Goal: Navigation & Orientation: Find specific page/section

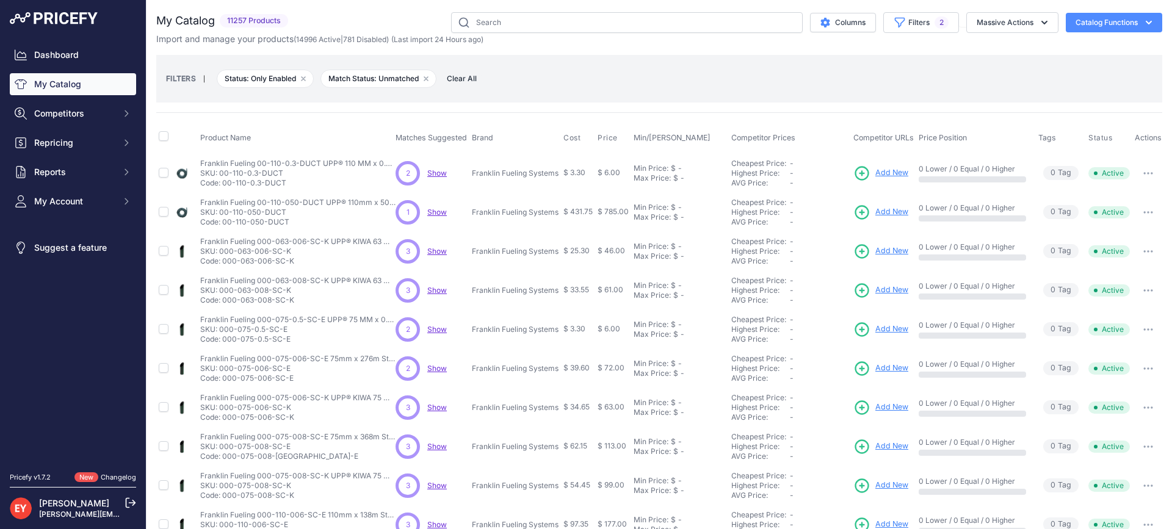
select select "1"
select select "0"
click at [920, 33] on div "Import and manage your products ( 14996 Active | 781 Disabled ) (Last import 24…" at bounding box center [659, 39] width 1006 height 12
click at [909, 32] on button "Filters 2" at bounding box center [921, 22] width 76 height 21
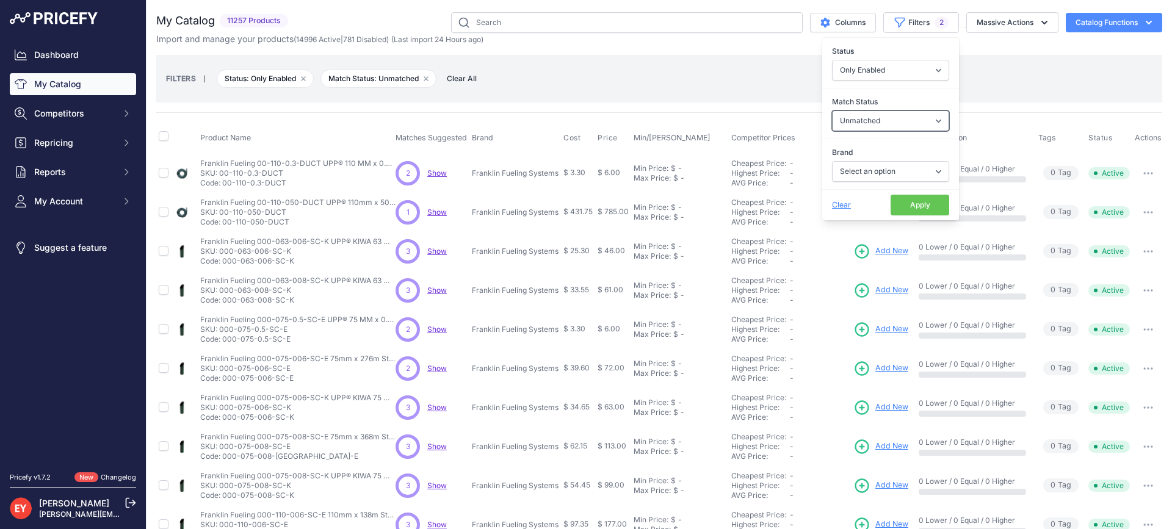
click at [900, 119] on select "Select an option Matched Unmatched" at bounding box center [890, 120] width 117 height 21
select select
click at [832, 110] on select "Select an option Matched Unmatched" at bounding box center [890, 120] width 117 height 21
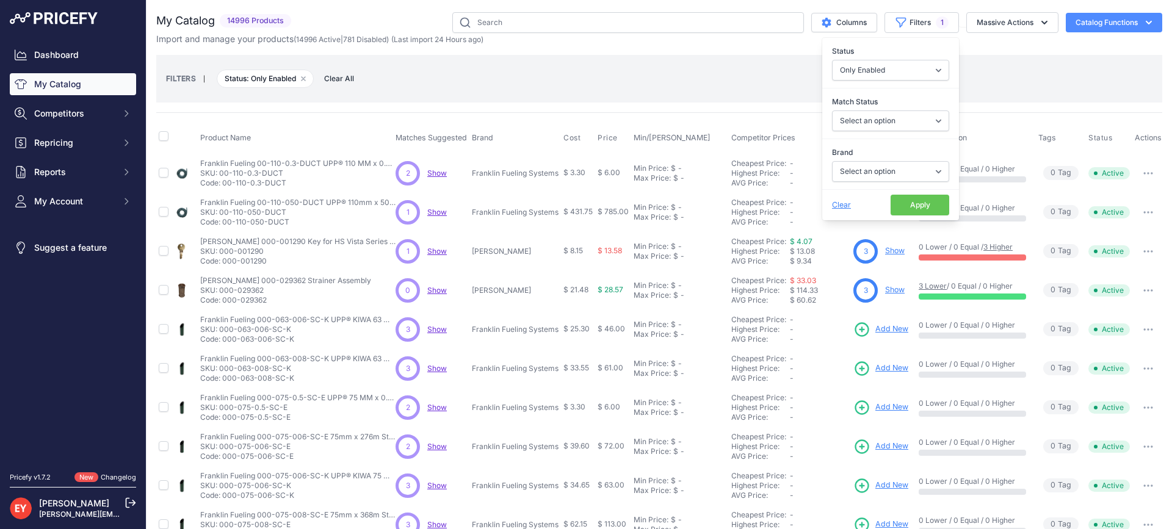
click at [895, 204] on button "Apply" at bounding box center [919, 205] width 59 height 21
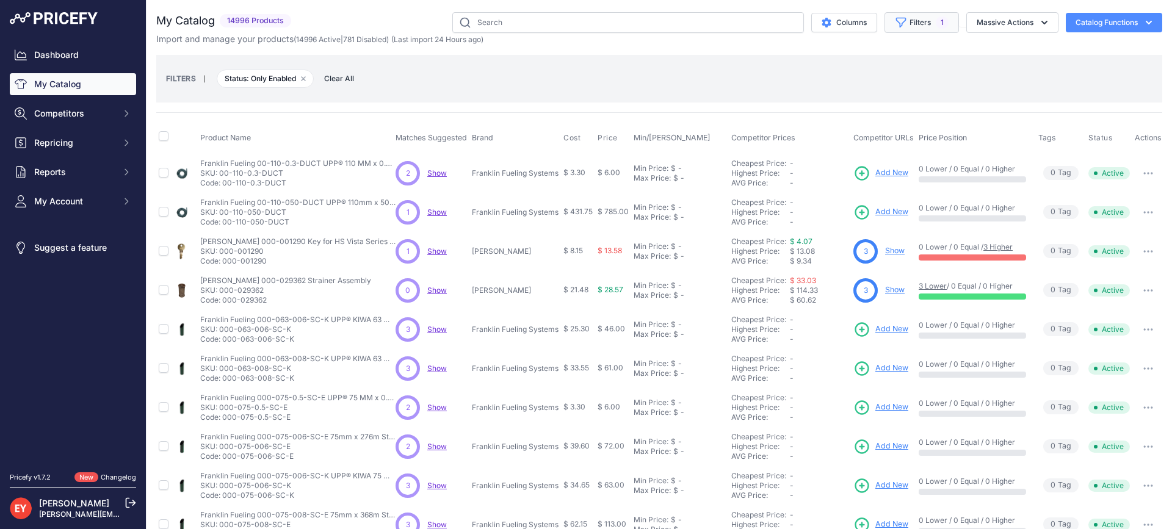
click at [901, 23] on button "Filters 1" at bounding box center [921, 22] width 74 height 21
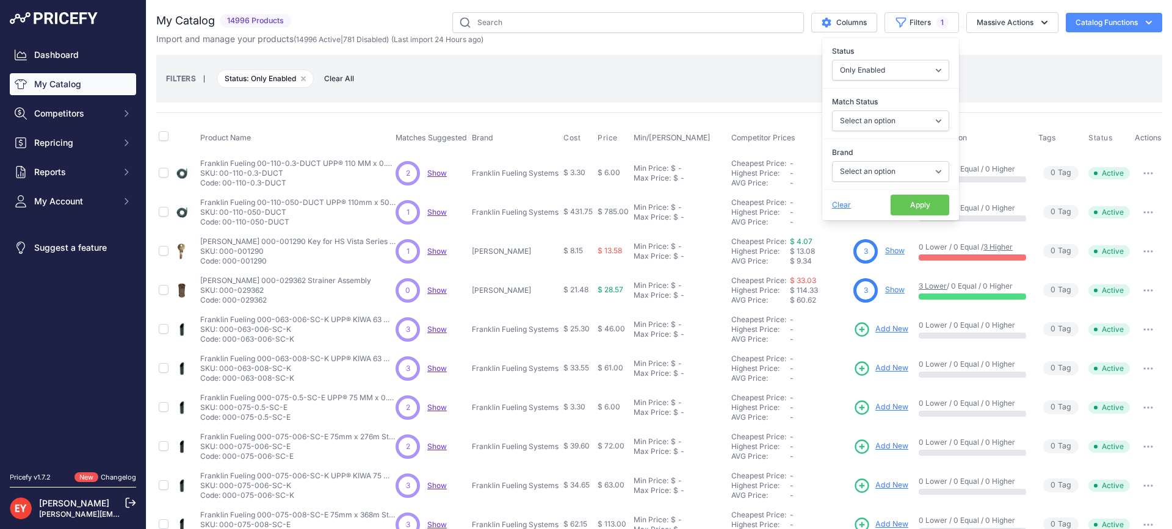
click at [928, 206] on button "Apply" at bounding box center [919, 205] width 59 height 21
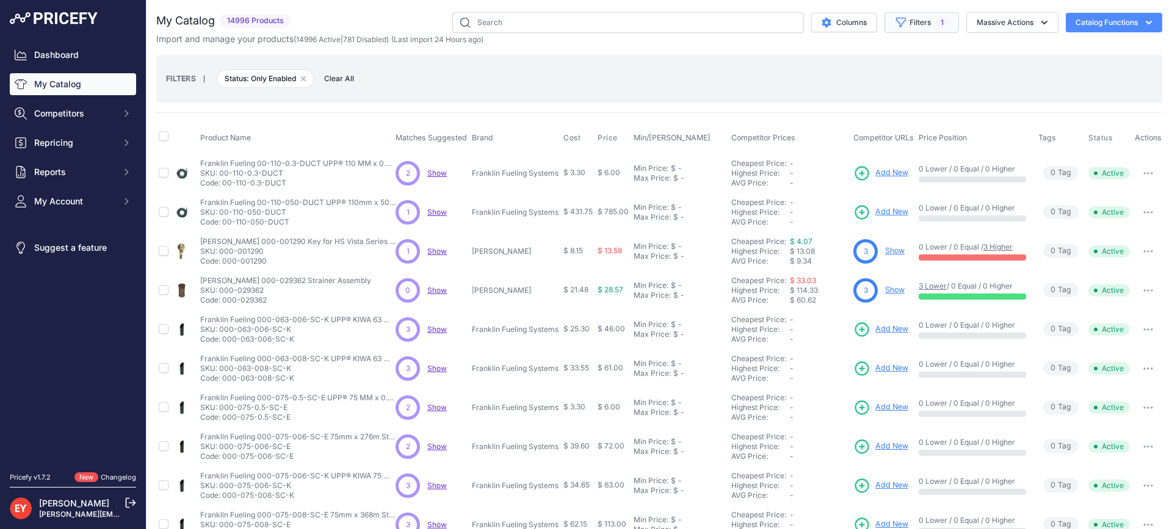
click at [884, 21] on button "Filters 1" at bounding box center [921, 22] width 74 height 21
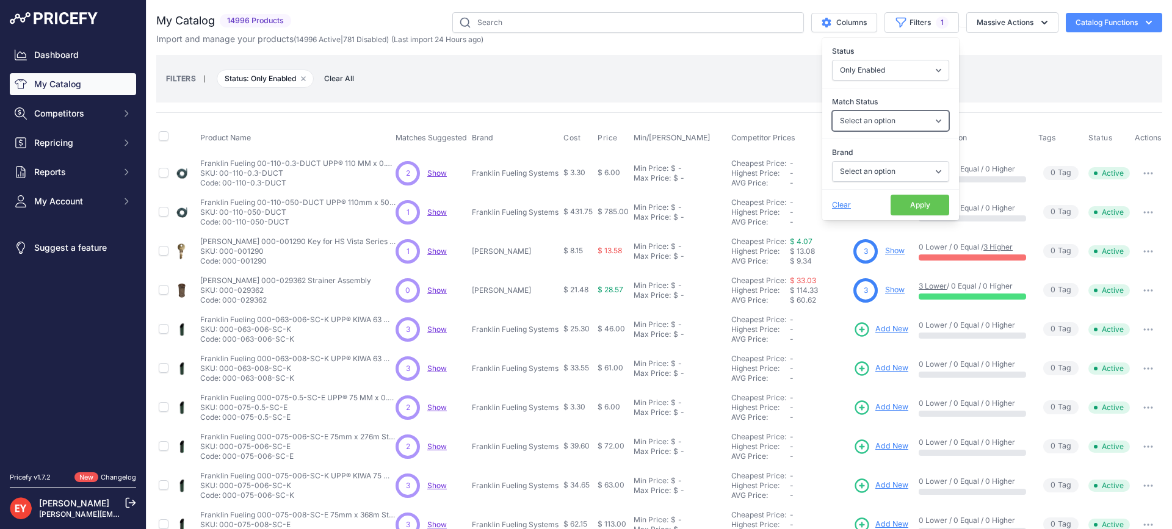
click at [848, 120] on select "Select an option Matched Unmatched" at bounding box center [890, 120] width 117 height 21
select select "1"
click at [832, 110] on select "Select an option Matched Unmatched" at bounding box center [890, 120] width 117 height 21
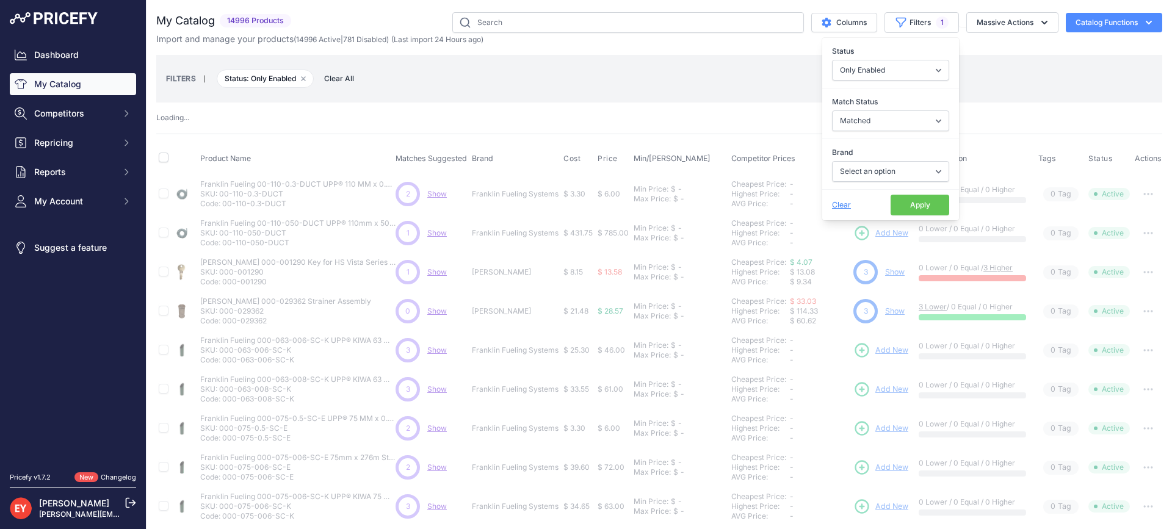
click at [908, 200] on button "Apply" at bounding box center [919, 205] width 59 height 21
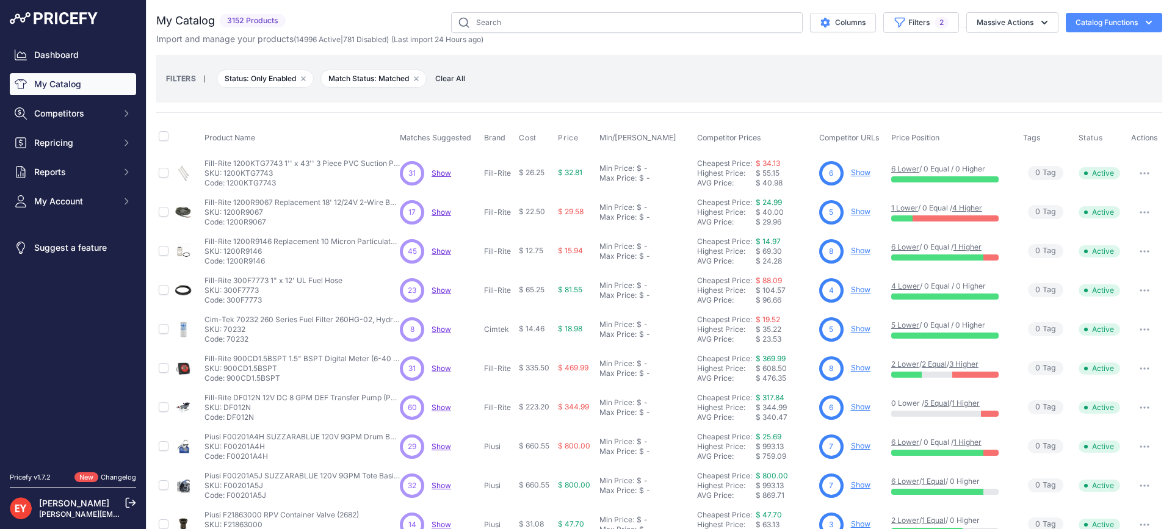
click at [959, 22] on span "Massive Actions" at bounding box center [1008, 22] width 99 height 9
click at [903, 33] on div "Import and manage your products ( 14996 Active | 781 Disabled ) (Last import 24…" at bounding box center [659, 39] width 1006 height 12
click at [904, 28] on button "Filters 2" at bounding box center [921, 22] width 76 height 21
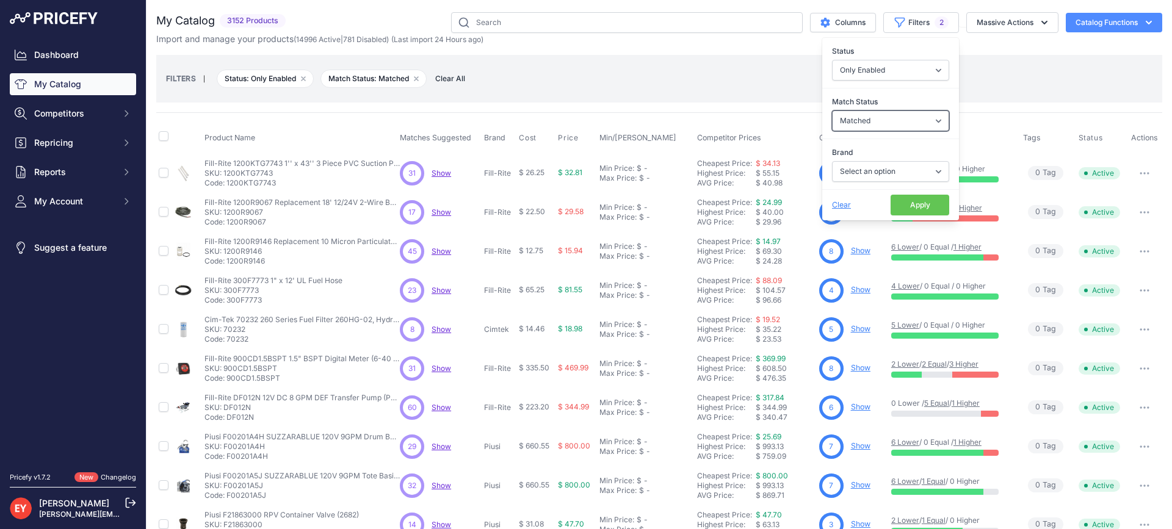
click at [855, 130] on select "Select an option Matched Unmatched" at bounding box center [890, 120] width 117 height 21
select select "0"
click at [832, 110] on select "Select an option Matched Unmatched" at bounding box center [890, 120] width 117 height 21
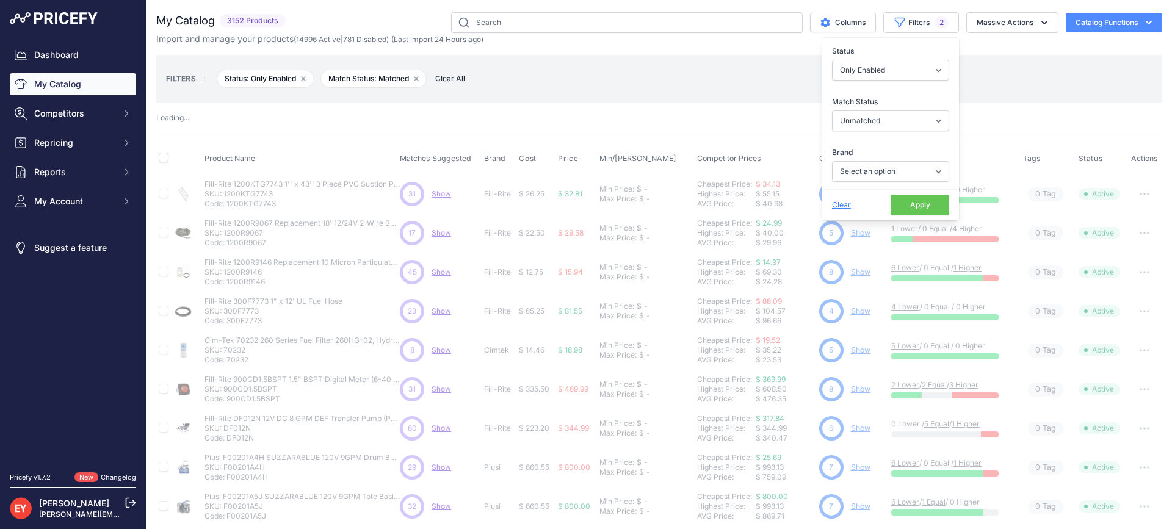
click at [899, 202] on button "Apply" at bounding box center [919, 205] width 59 height 21
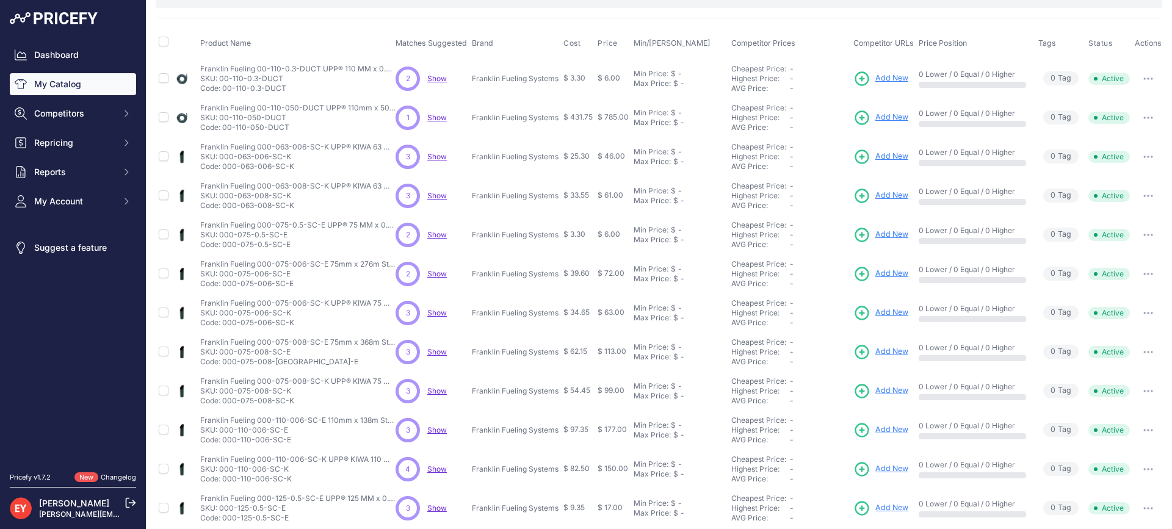
scroll to position [122, 0]
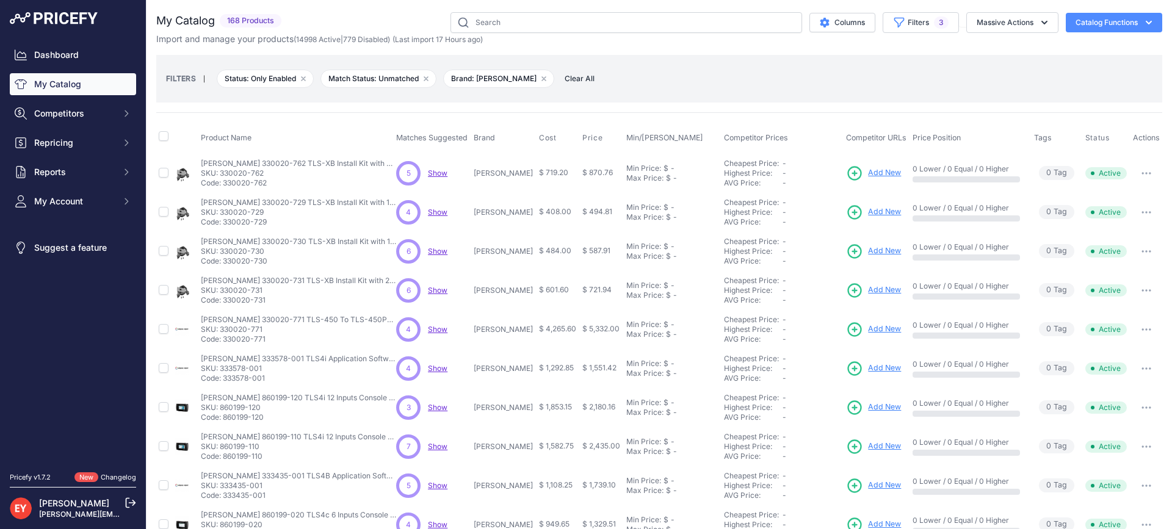
click at [48, 89] on link "My Catalog" at bounding box center [73, 84] width 126 height 22
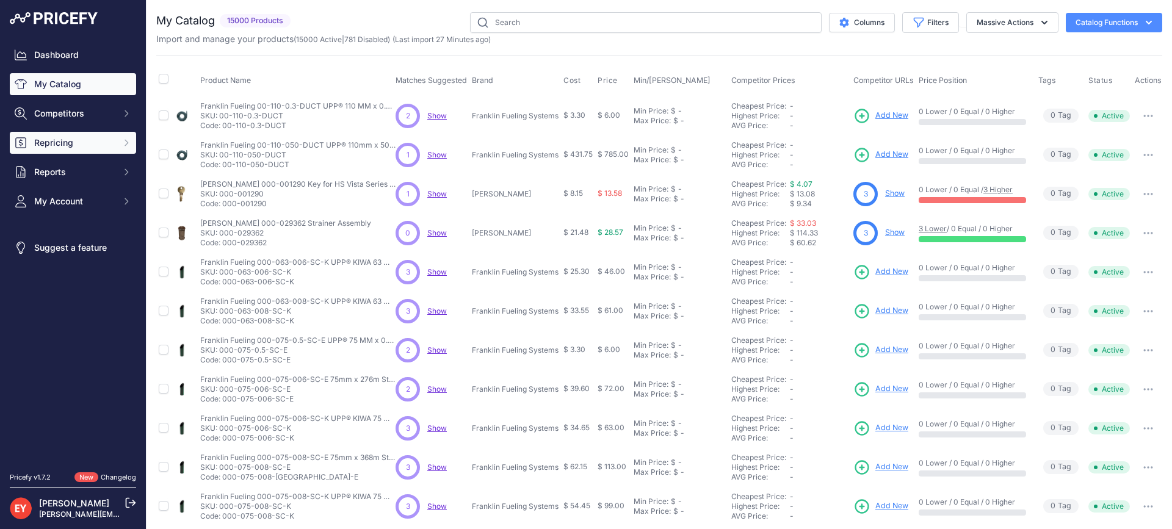
click at [94, 145] on span "Repricing" at bounding box center [74, 143] width 80 height 12
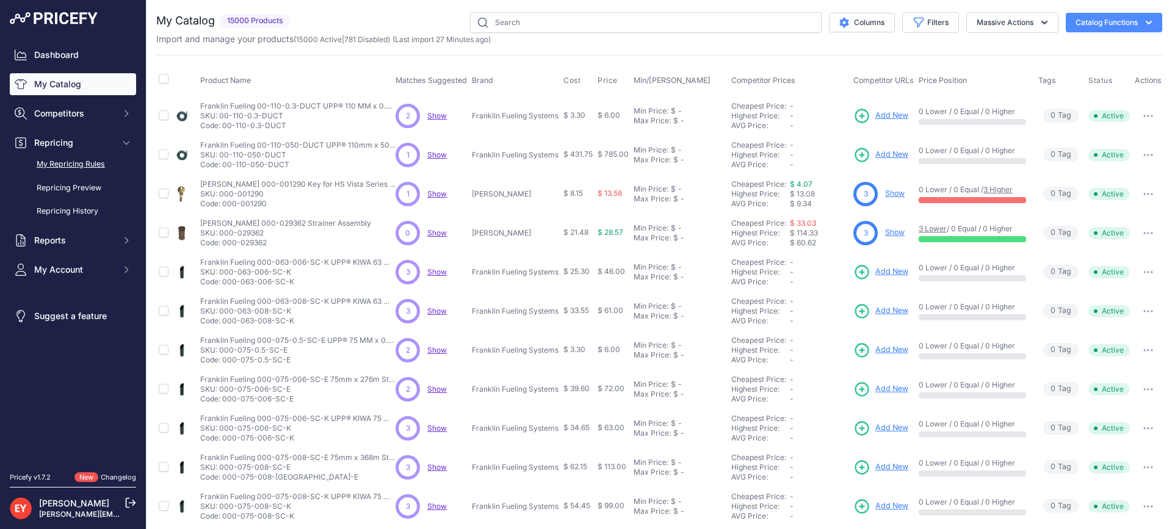
click at [85, 164] on link "My Repricing Rules" at bounding box center [73, 164] width 126 height 21
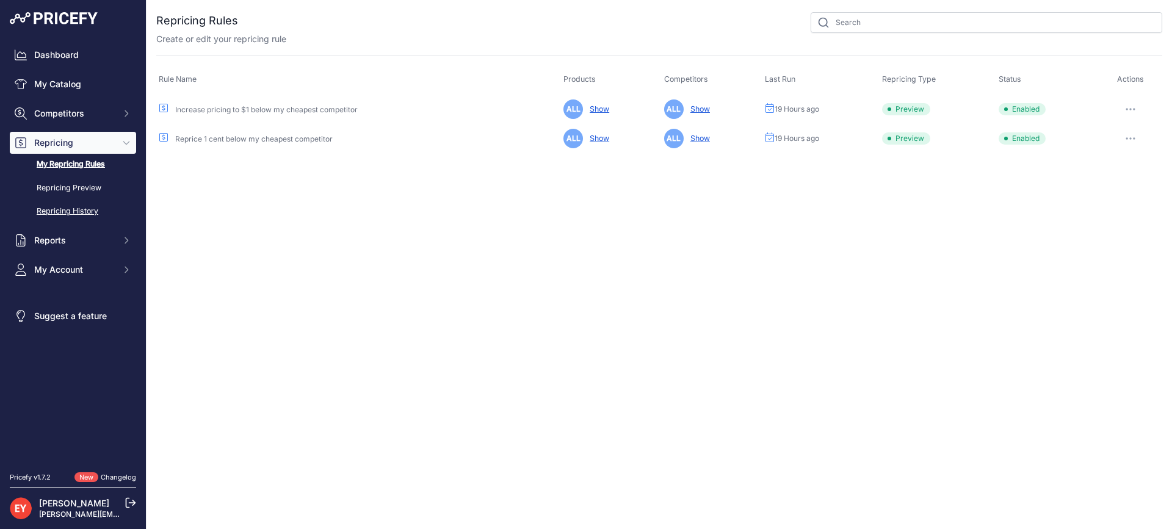
click at [82, 212] on link "Repricing History" at bounding box center [73, 211] width 126 height 21
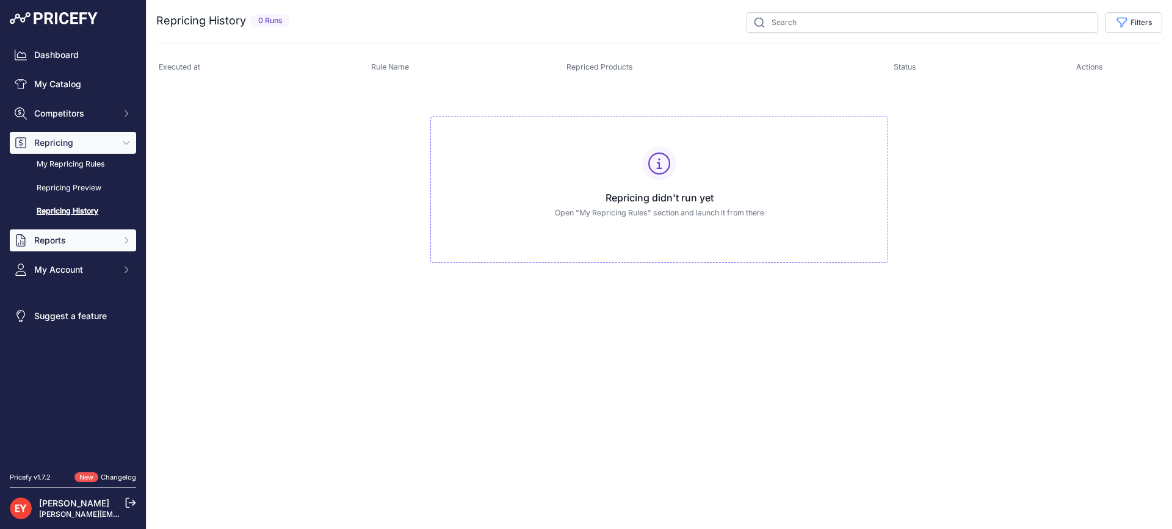
click at [78, 244] on span "Reports" at bounding box center [74, 240] width 80 height 12
click at [71, 256] on link "My Reports" at bounding box center [73, 261] width 126 height 21
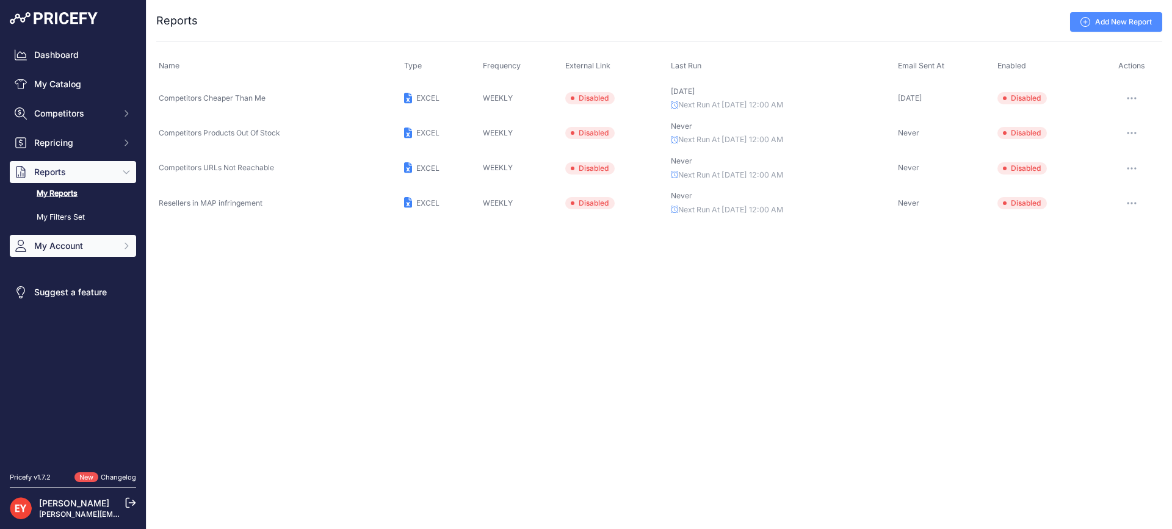
click at [78, 253] on button "My Account" at bounding box center [73, 246] width 126 height 22
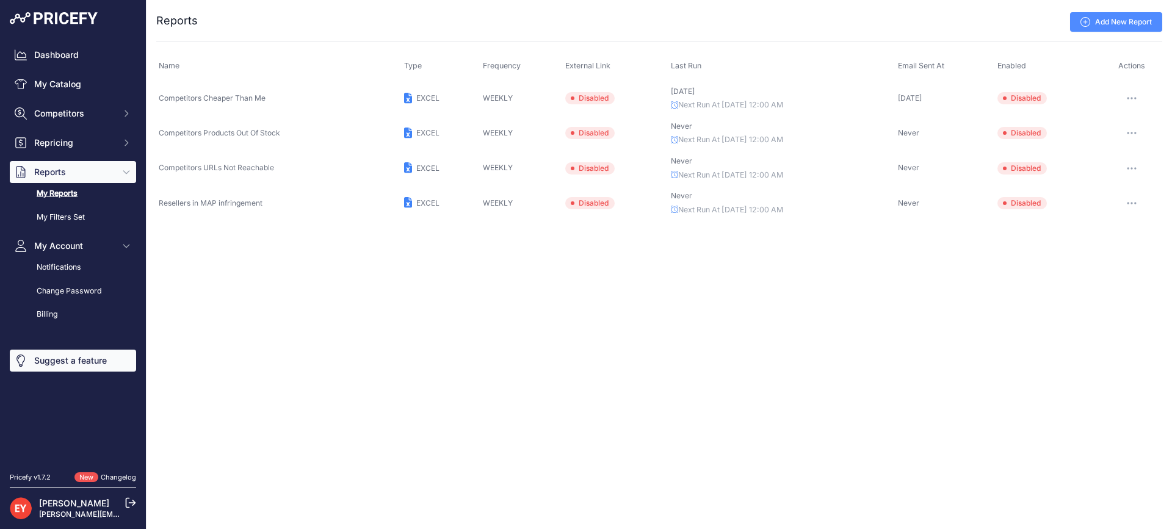
click at [59, 368] on link "Suggest a feature" at bounding box center [73, 361] width 126 height 22
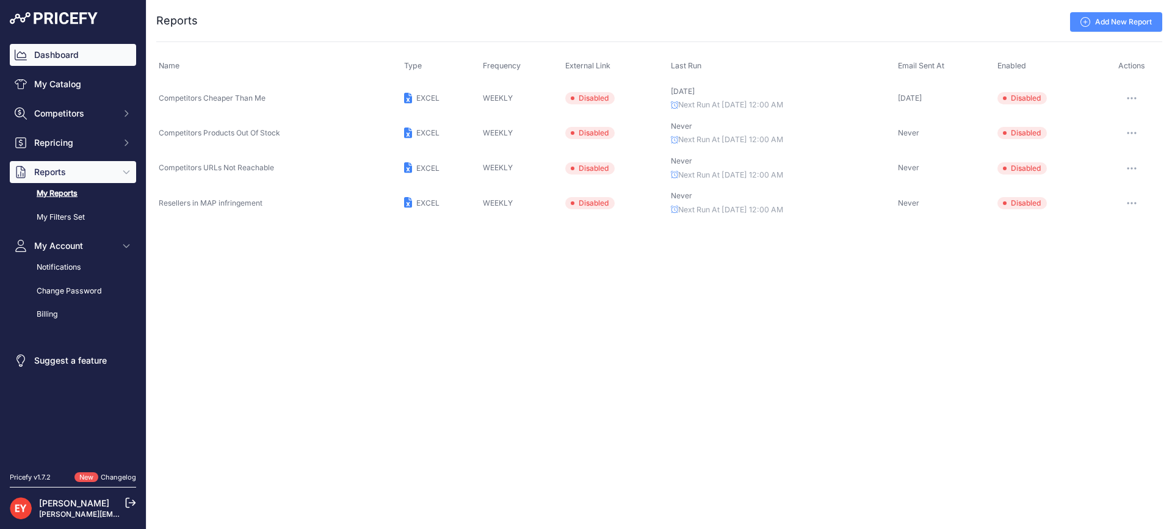
click at [51, 60] on link "Dashboard" at bounding box center [73, 55] width 126 height 22
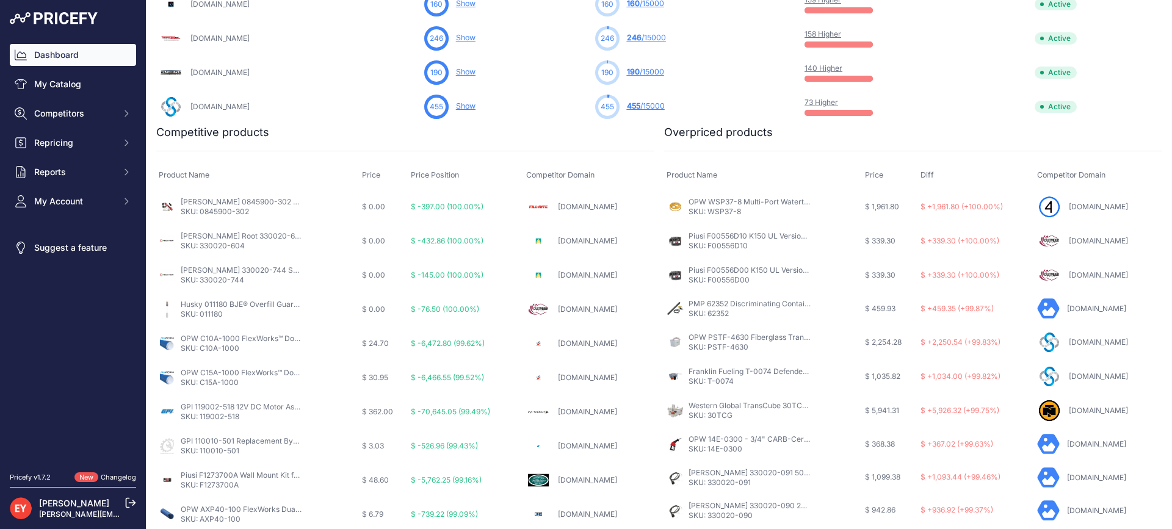
scroll to position [691, 0]
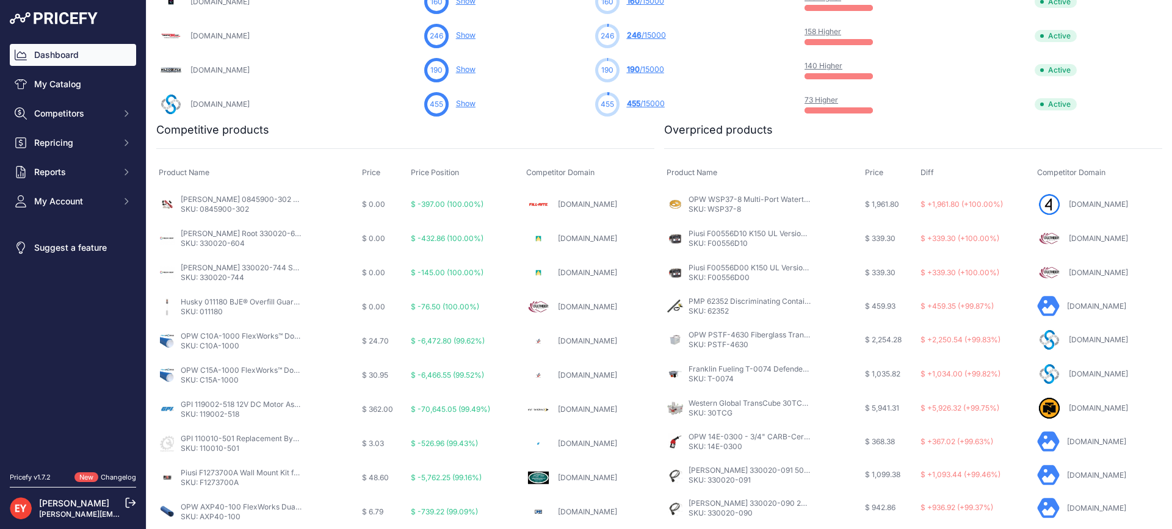
click at [61, 59] on link "Dashboard" at bounding box center [73, 55] width 126 height 22
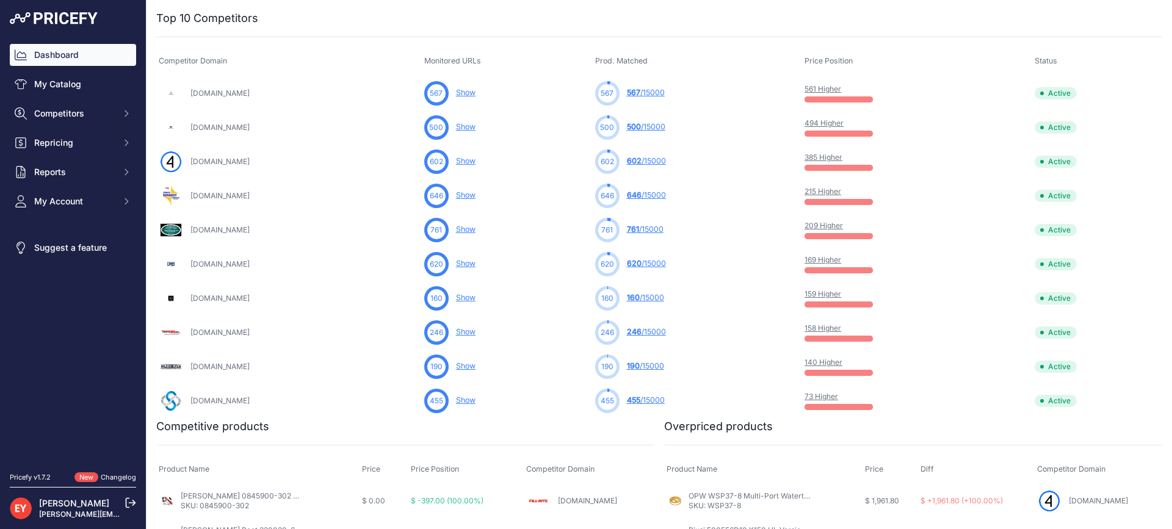
scroll to position [386, 0]
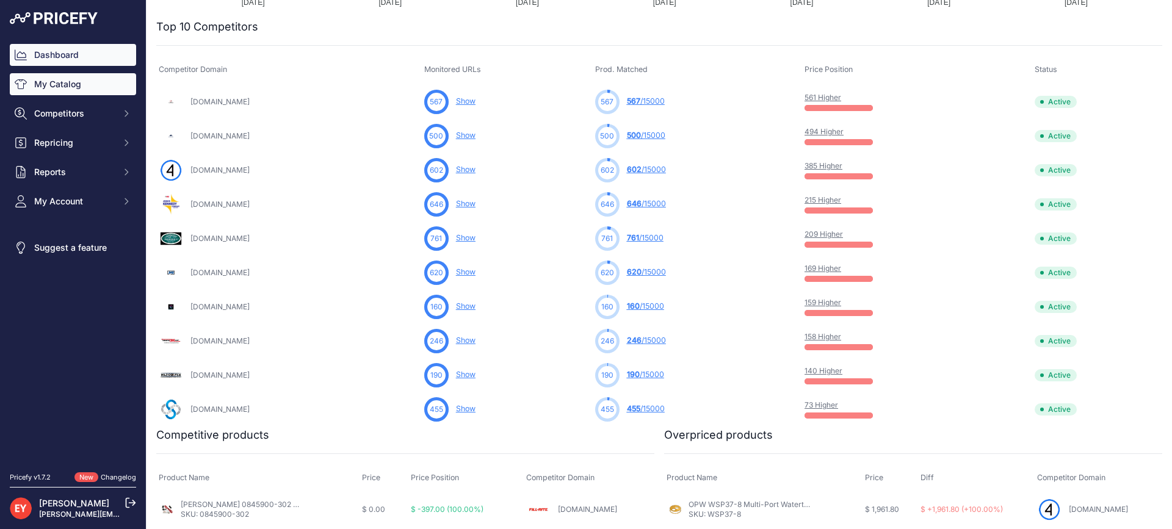
click at [75, 88] on link "My Catalog" at bounding box center [73, 84] width 126 height 22
